Goal: Information Seeking & Learning: Check status

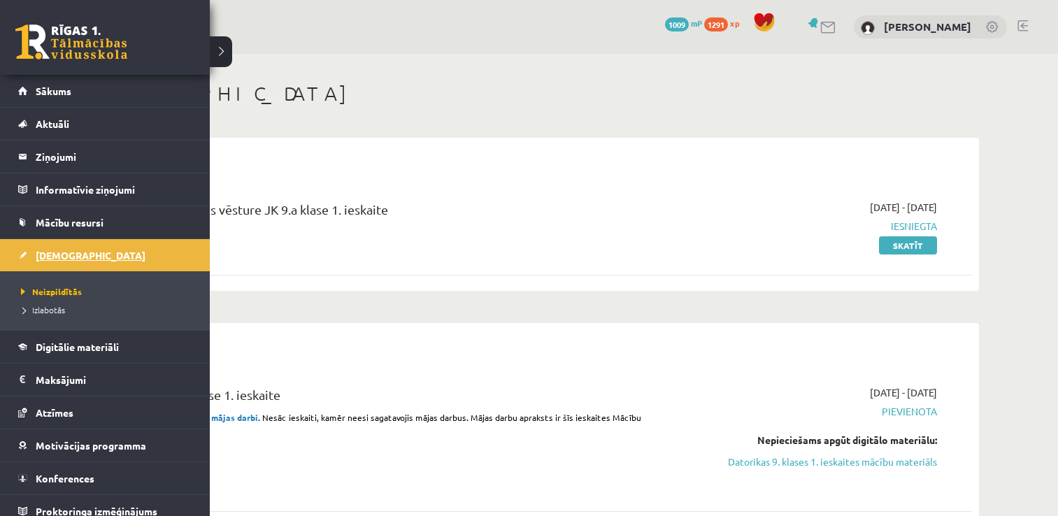
scroll to position [1509, 0]
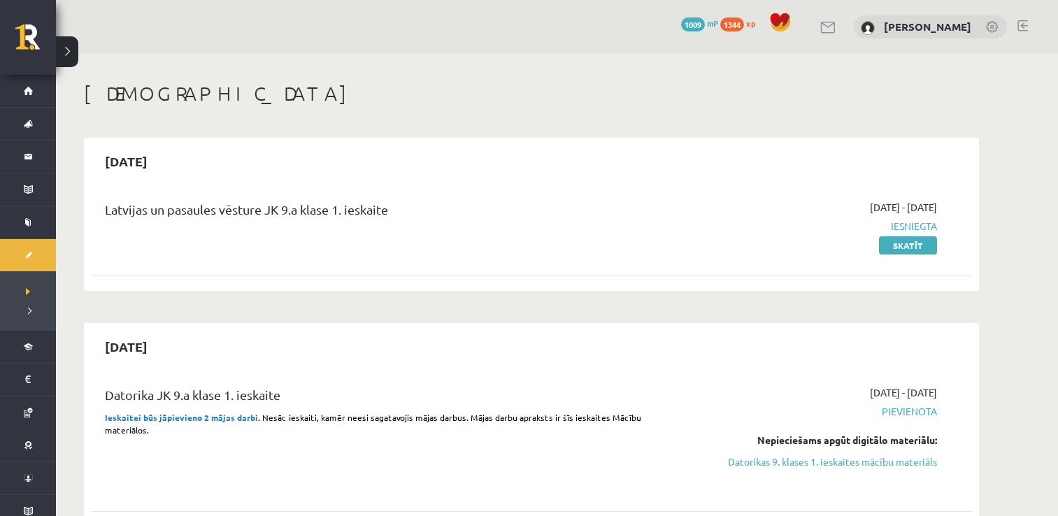
scroll to position [1508, 0]
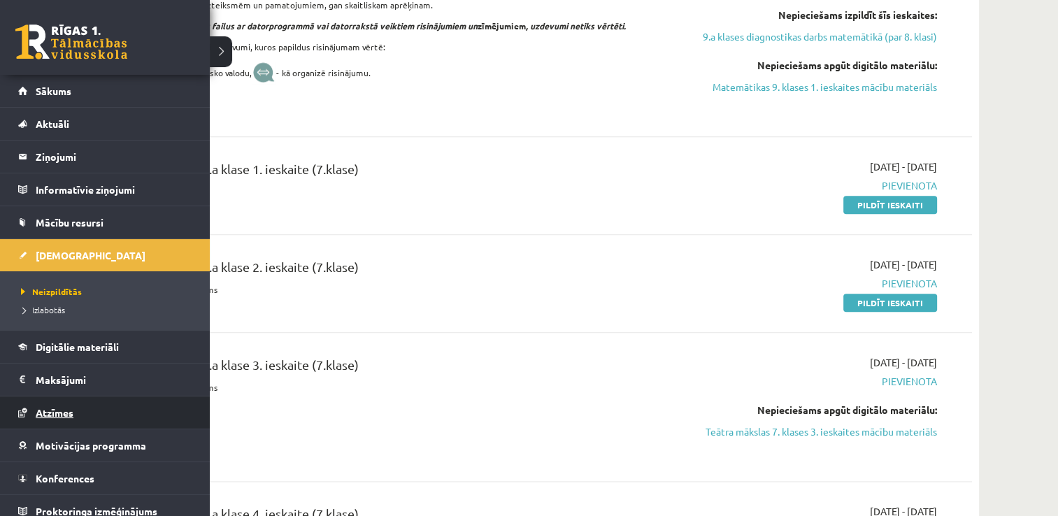
click at [31, 421] on link "Atzīmes" at bounding box center [105, 412] width 174 height 32
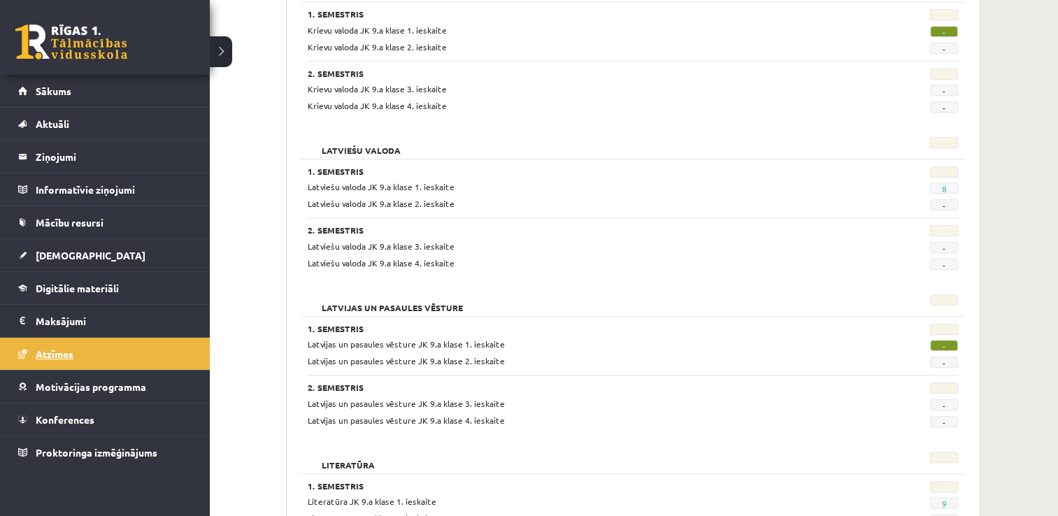
click at [31, 421] on link "Konferences" at bounding box center [105, 419] width 174 height 32
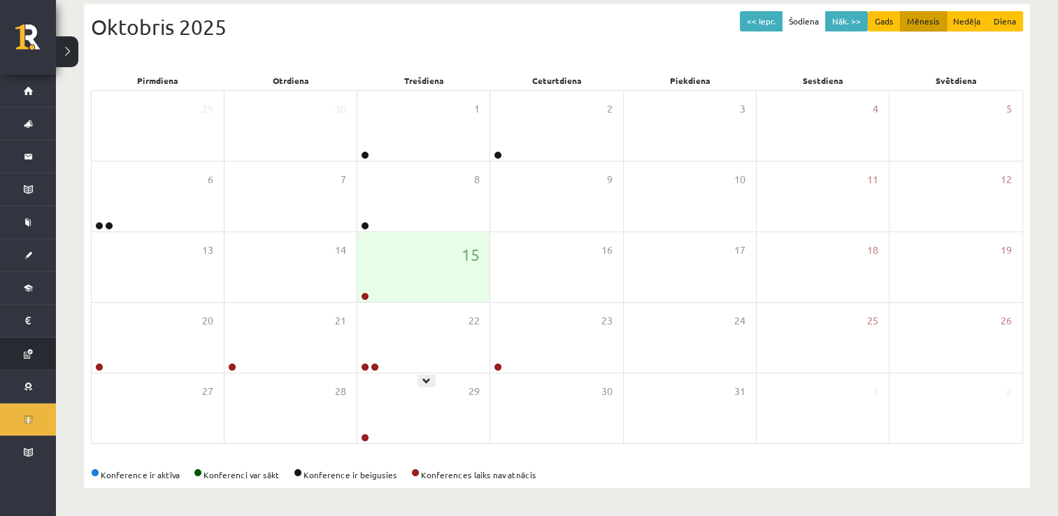
scroll to position [151, 0]
click at [415, 263] on div "15" at bounding box center [423, 268] width 132 height 70
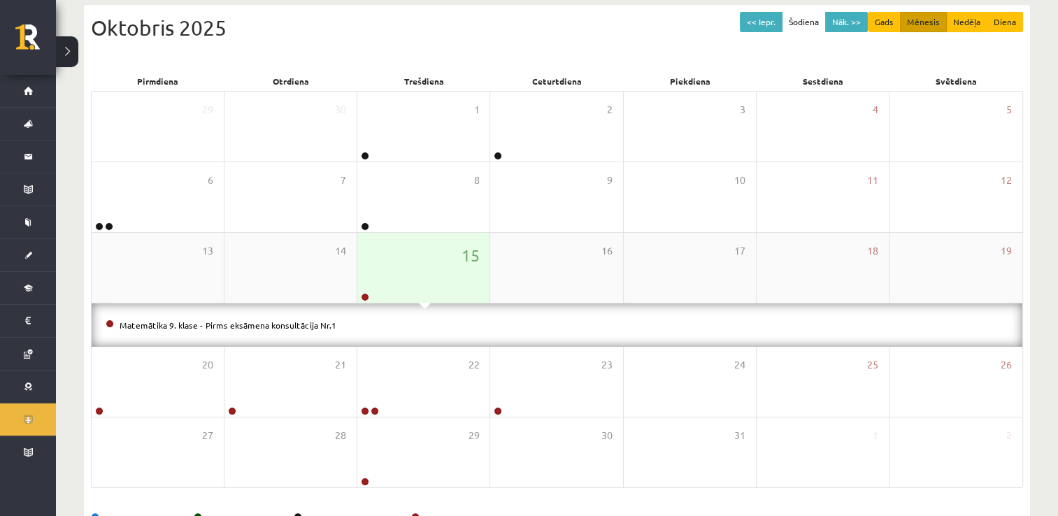
click at [411, 262] on div "15" at bounding box center [423, 268] width 132 height 70
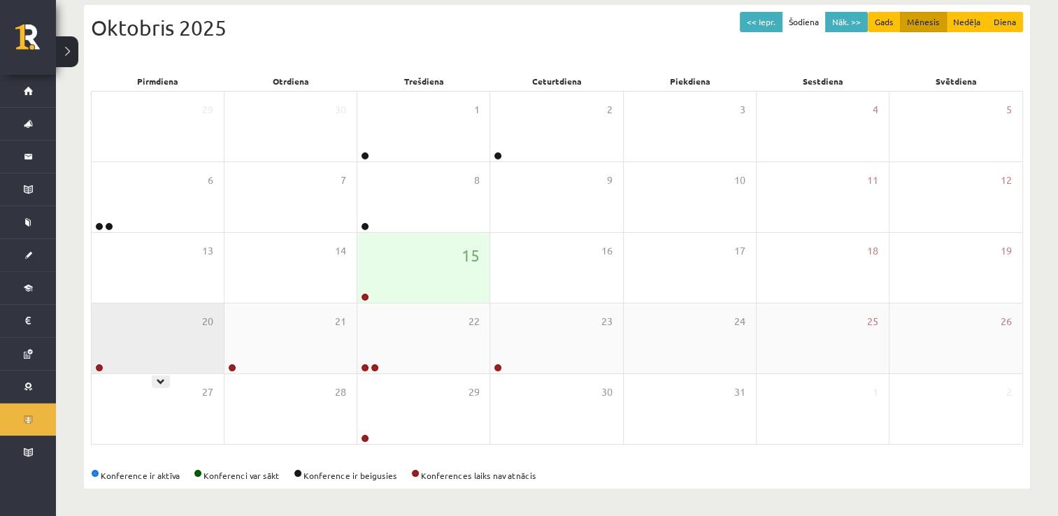
click at [197, 342] on div "20" at bounding box center [158, 338] width 132 height 70
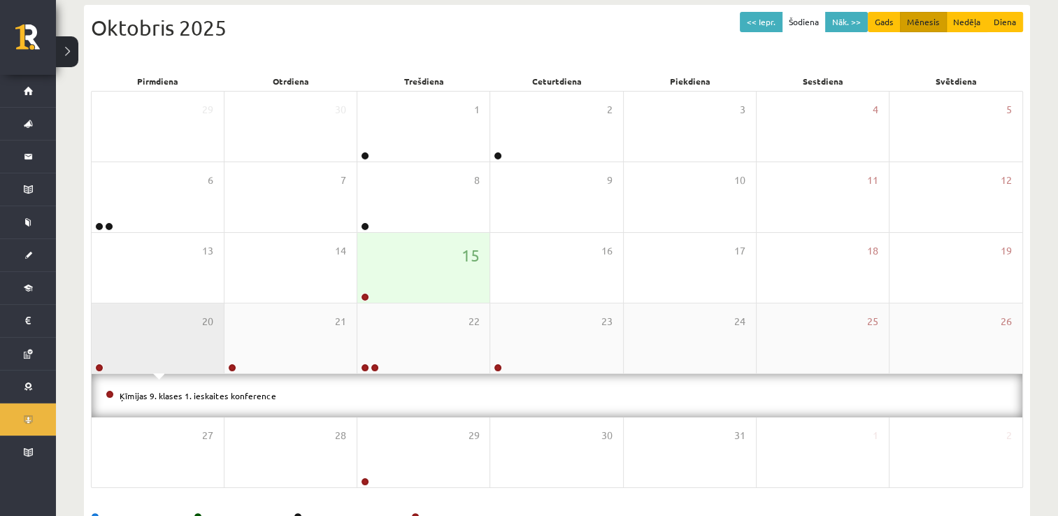
click at [197, 342] on div "20" at bounding box center [158, 338] width 132 height 70
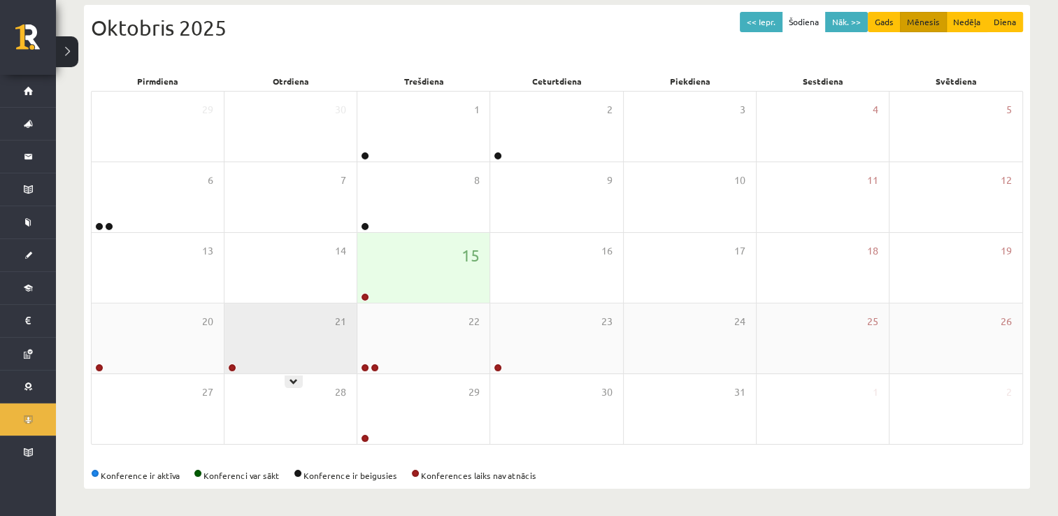
click at [291, 346] on div "21" at bounding box center [290, 338] width 132 height 70
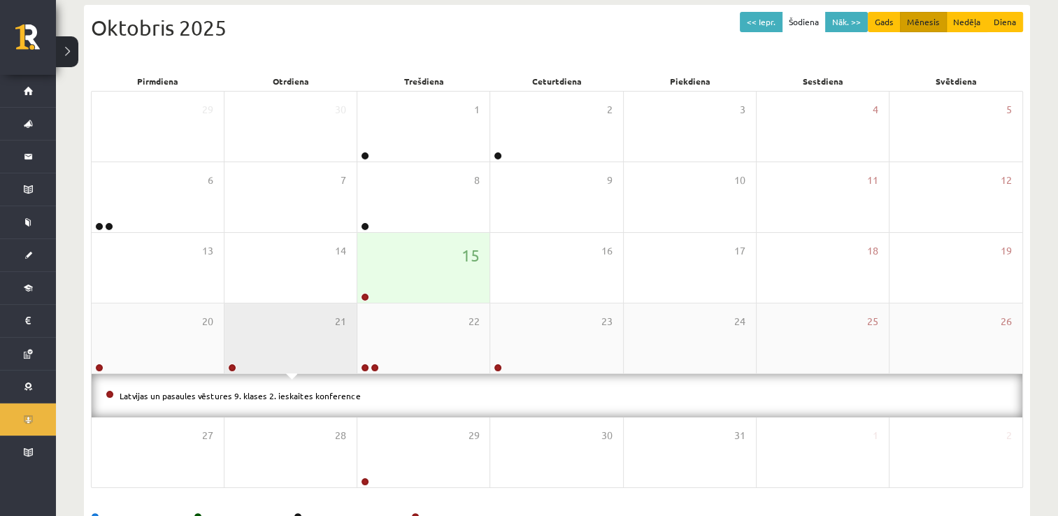
click at [291, 345] on div "21" at bounding box center [290, 338] width 132 height 70
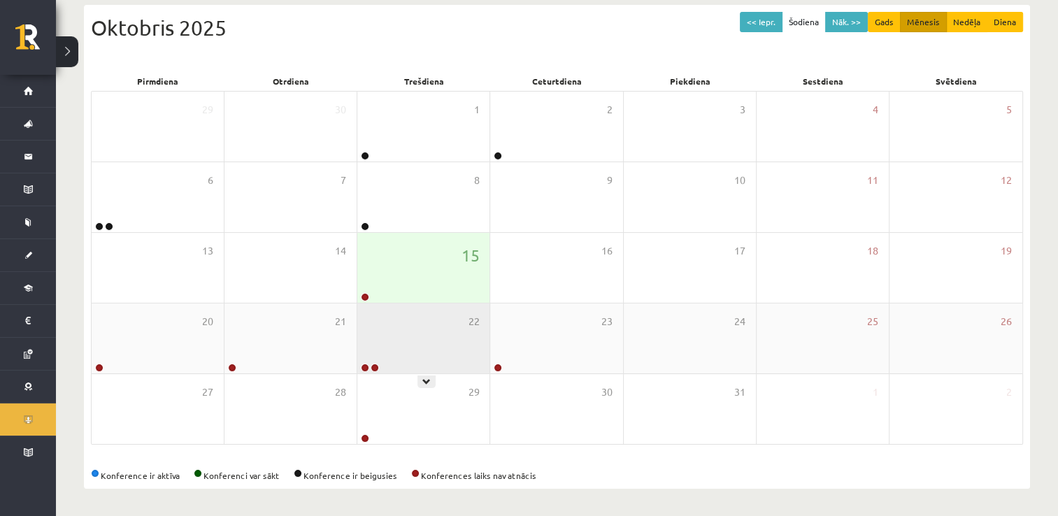
click at [400, 360] on div "22" at bounding box center [423, 338] width 132 height 70
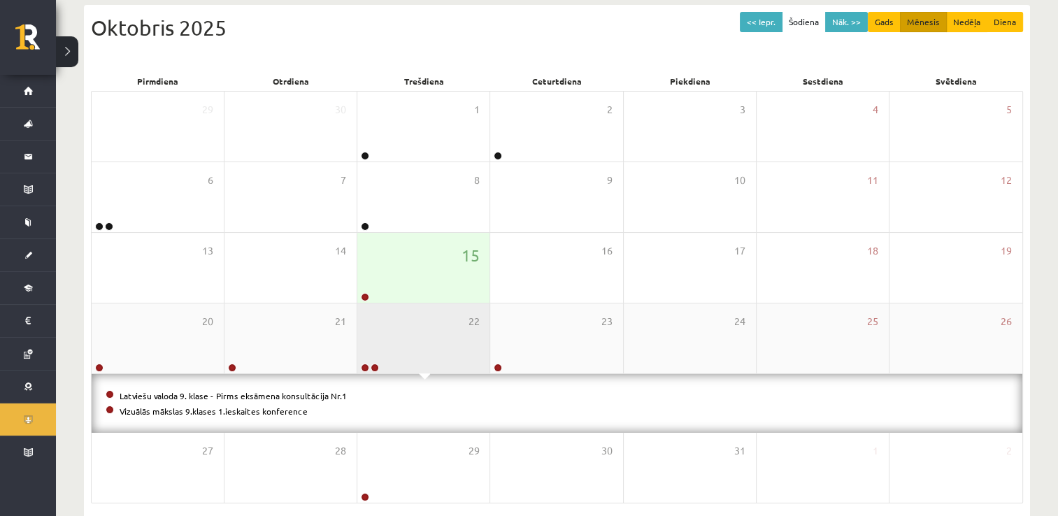
click at [422, 359] on div "22" at bounding box center [423, 338] width 132 height 70
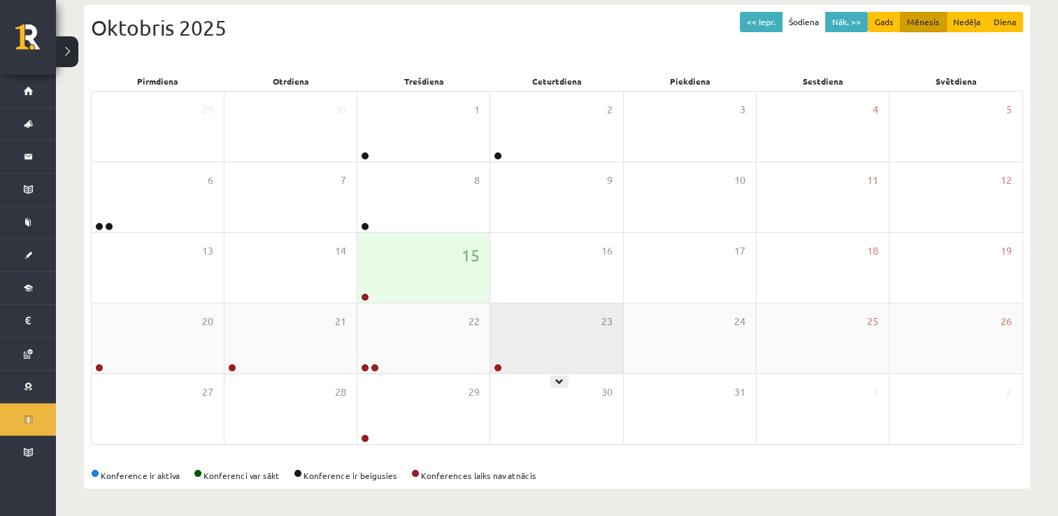
click at [494, 352] on div "23" at bounding box center [556, 338] width 132 height 70
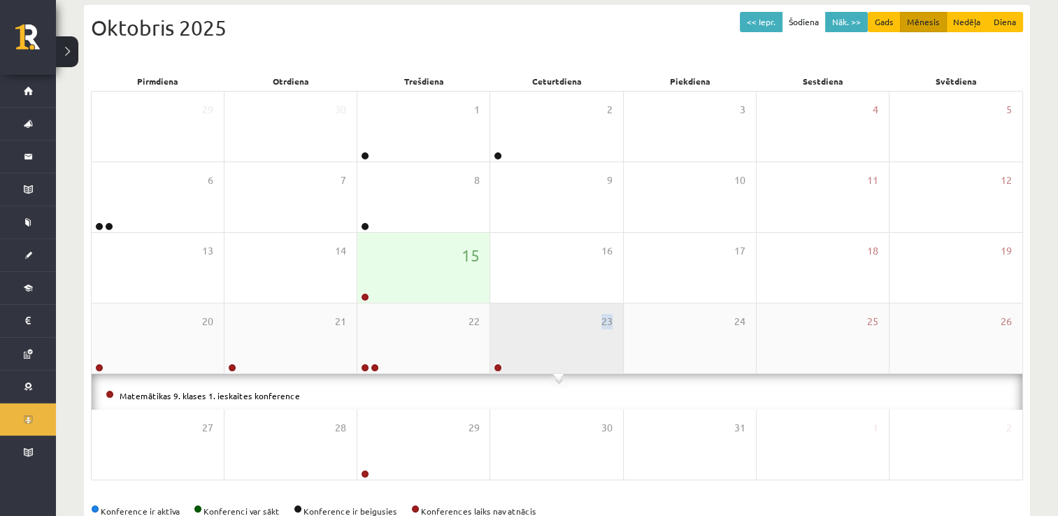
click at [495, 352] on div "23" at bounding box center [556, 338] width 132 height 70
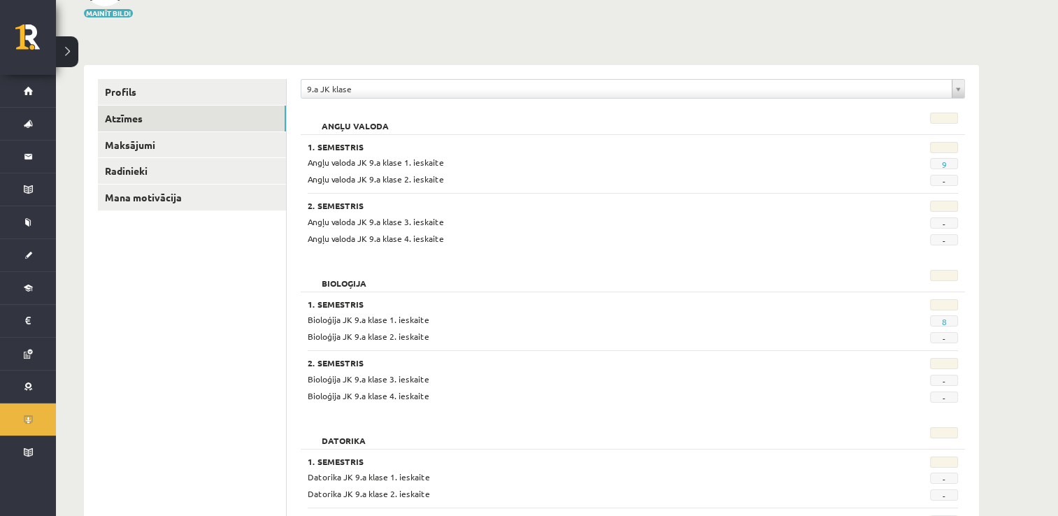
scroll to position [119, 0]
click at [945, 78] on div "9.a JK klase" at bounding box center [633, 88] width 664 height 20
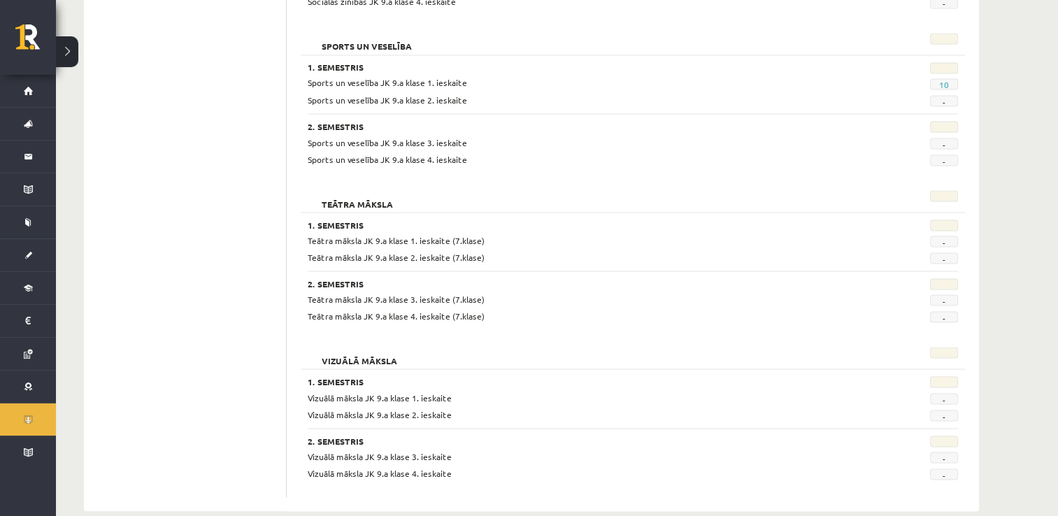
scroll to position [2572, 0]
